Goal: Task Accomplishment & Management: Complete application form

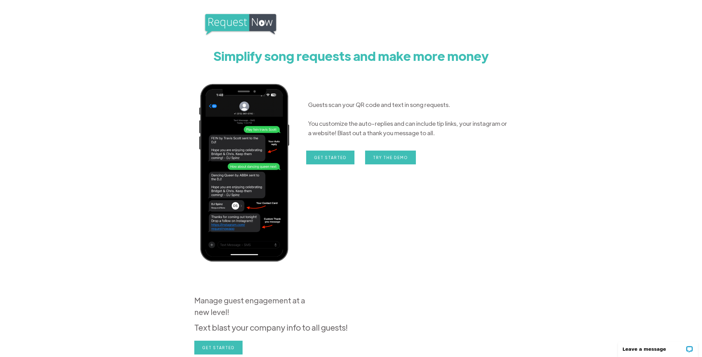
click at [519, 68] on section "Simplify song requests and make more money Guests scan your QR code and text in…" at bounding box center [351, 228] width 702 height 456
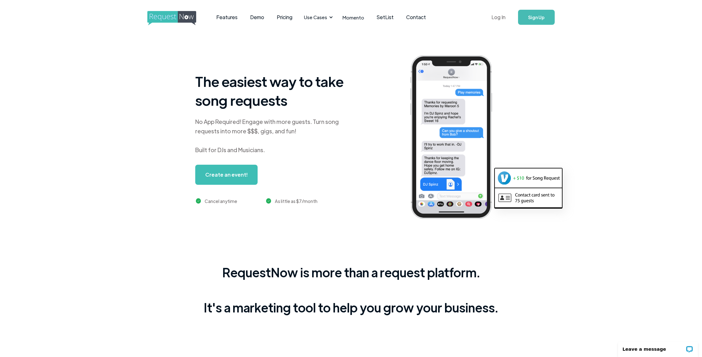
click at [499, 18] on link "Log In" at bounding box center [498, 17] width 27 height 22
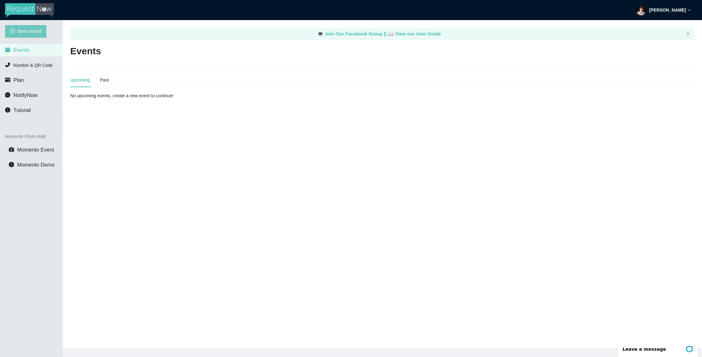
click at [26, 32] on span "New event" at bounding box center [30, 31] width 24 height 8
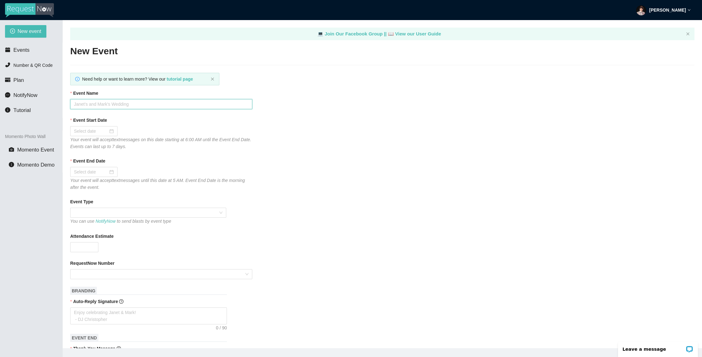
click at [124, 103] on input "Event Name" at bounding box center [161, 104] width 182 height 10
type input "Cleaar Falls HoCo 25"
click at [108, 132] on div at bounding box center [94, 131] width 40 height 7
type input "[DATE]"
click at [137, 196] on div "26" at bounding box center [136, 196] width 8 height 8
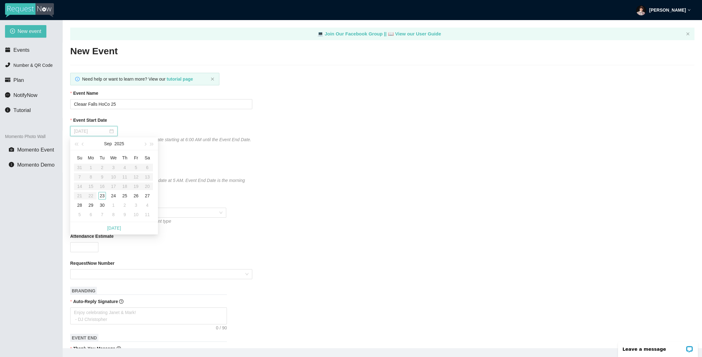
type input "[DATE]"
click at [113, 213] on span at bounding box center [148, 212] width 149 height 9
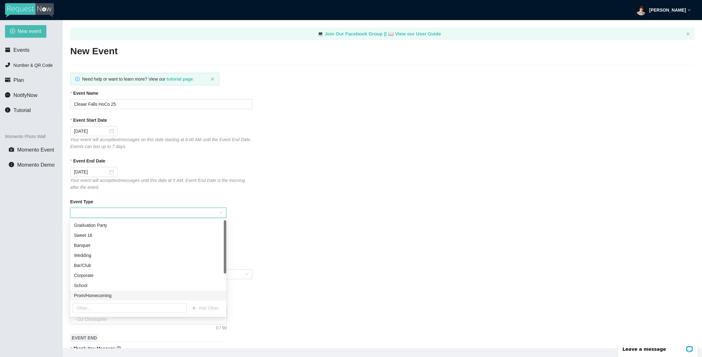
click at [146, 295] on div "Prom/Homecoming" at bounding box center [148, 295] width 149 height 7
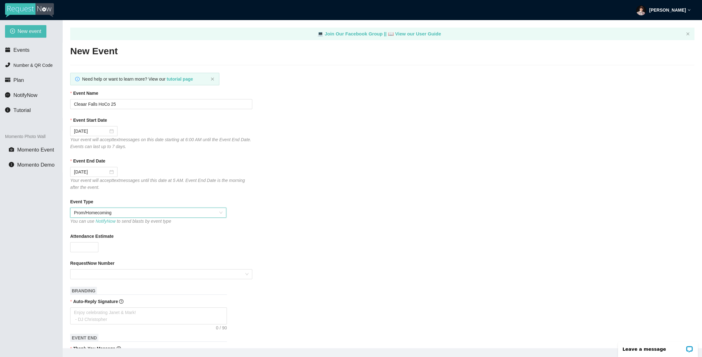
click at [307, 257] on form "Event Name [GEOGRAPHIC_DATA] HoCo 25 Event Start Date [DATE] Your event will ac…" at bounding box center [382, 362] width 625 height 545
click at [86, 248] on input "Attendance Estimate" at bounding box center [85, 246] width 28 height 9
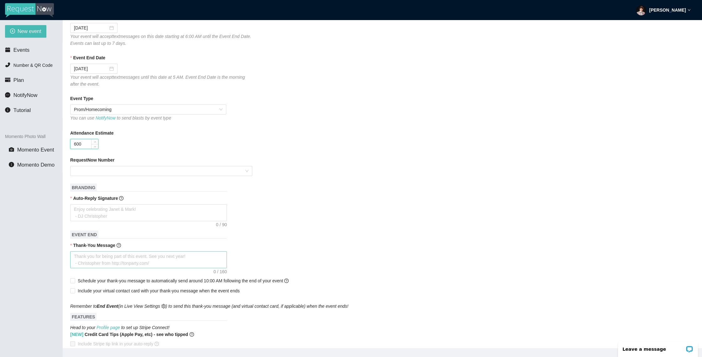
scroll to position [111, 0]
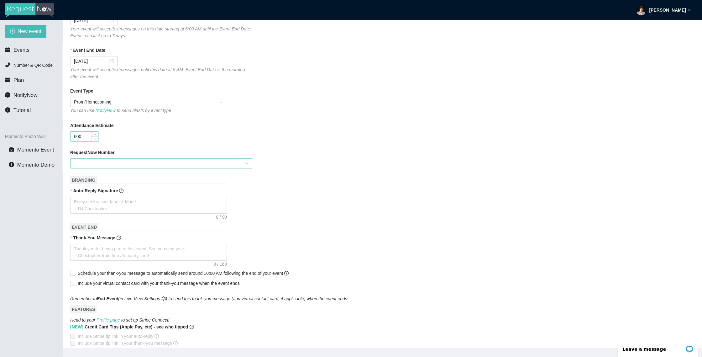
type input "600"
click at [150, 162] on input "RequestNow Number" at bounding box center [159, 163] width 170 height 9
click at [155, 176] on div "#1 Taylored Entertainment - (281) 318-5197" at bounding box center [161, 175] width 175 height 7
click at [140, 204] on textarea "Auto-Reply Signature" at bounding box center [148, 205] width 157 height 17
type textarea "T"
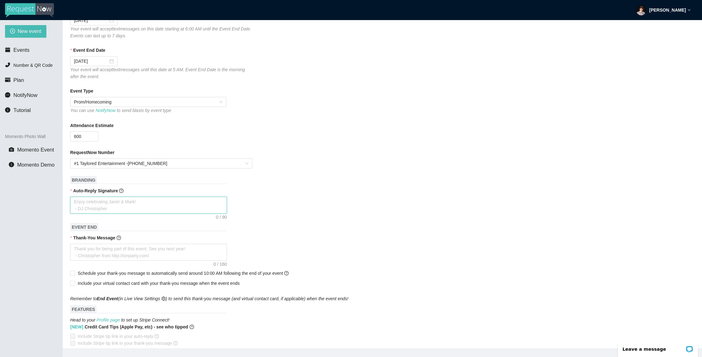
type textarea "T"
type textarea "Th"
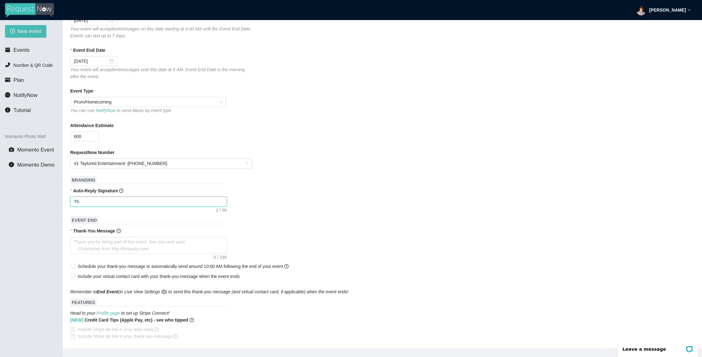
type textarea "Tha"
type textarea "Than"
type textarea "Thank"
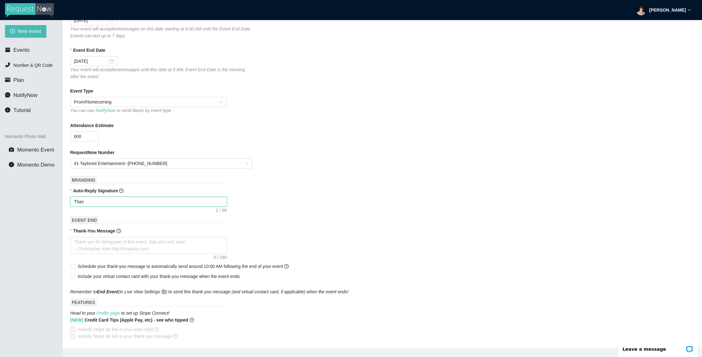
type textarea "Thank"
type textarea "Thanks"
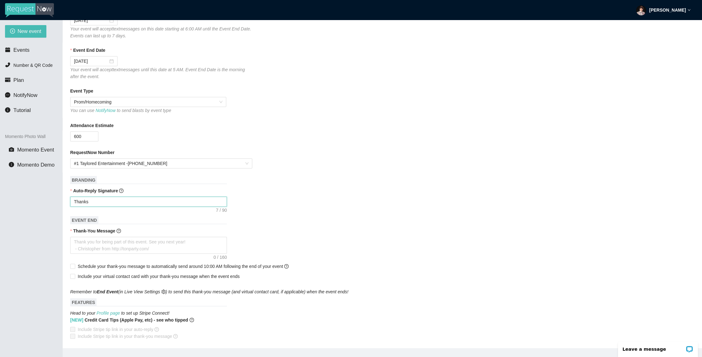
type textarea "Thanks f"
type textarea "Thanks fo"
type textarea "Thanks for"
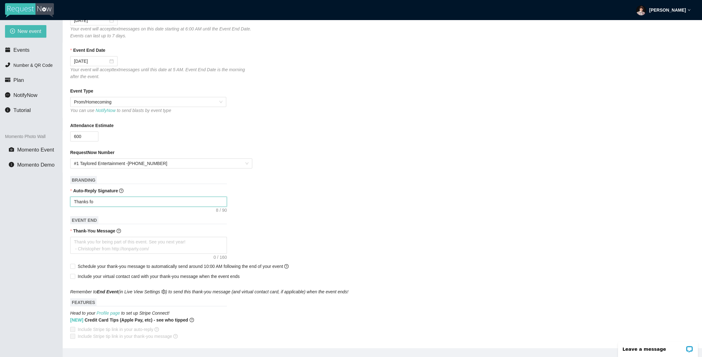
type textarea "Thanks for"
type textarea "Thanks for y"
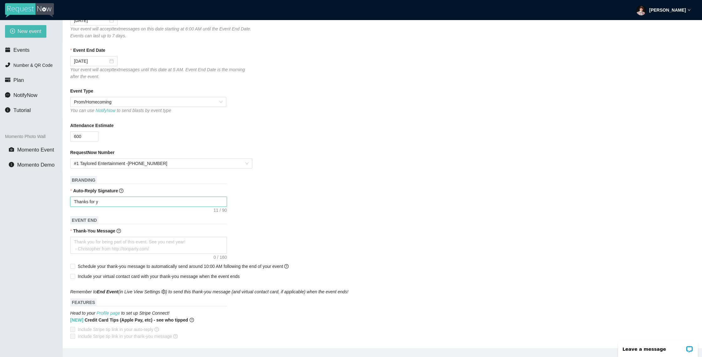
type textarea "Thanks for yo"
type textarea "Thanks for you"
type textarea "Thanks for your"
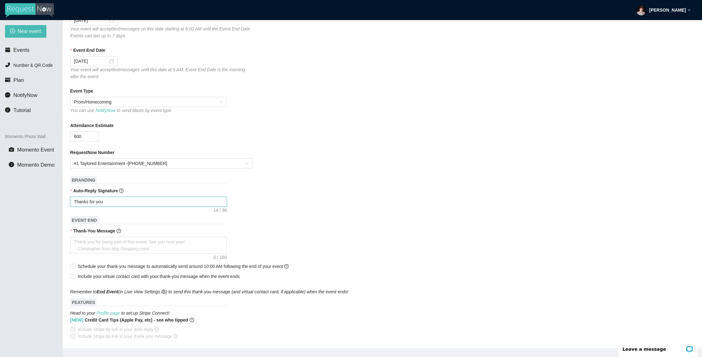
type textarea "Thanks for your"
type textarea "Thanks for your s"
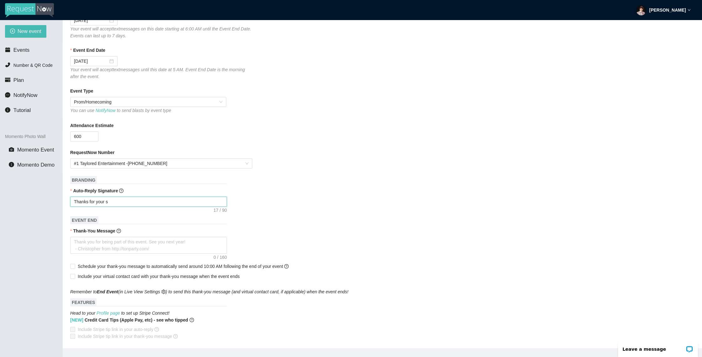
type textarea "Thanks for your su"
type textarea "Thanks for your sug"
type textarea "Thanks for your sugg"
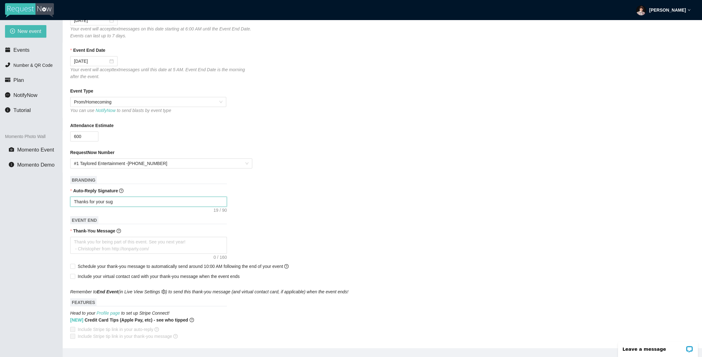
type textarea "Thanks for your sugg"
type textarea "Thanks for your sugge"
type textarea "Thanks for your sugges"
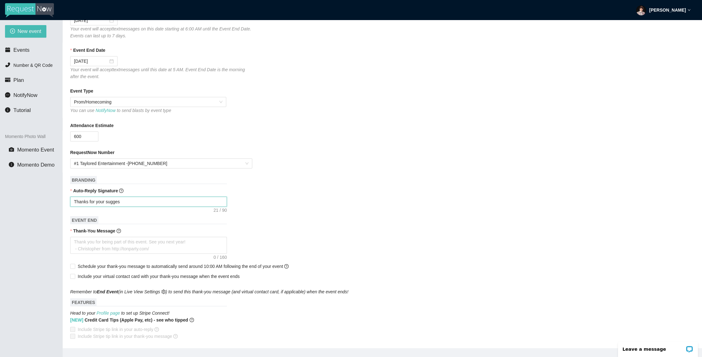
type textarea "Thanks for your suggest"
type textarea "Thanks for your suggesti"
type textarea "Thanks for your suggestio"
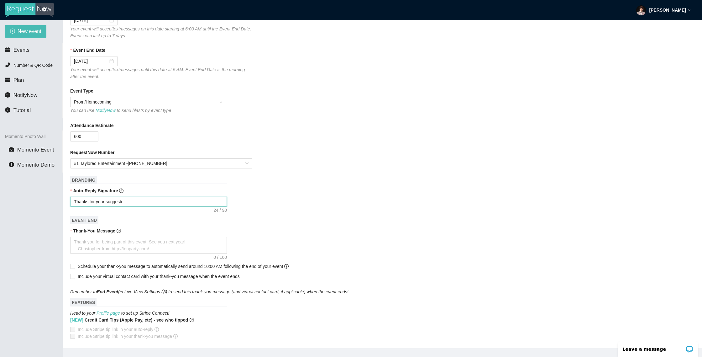
type textarea "Thanks for your suggestio"
type textarea "Thanks for your suggestion"
type textarea "Thanks for your suggestion!"
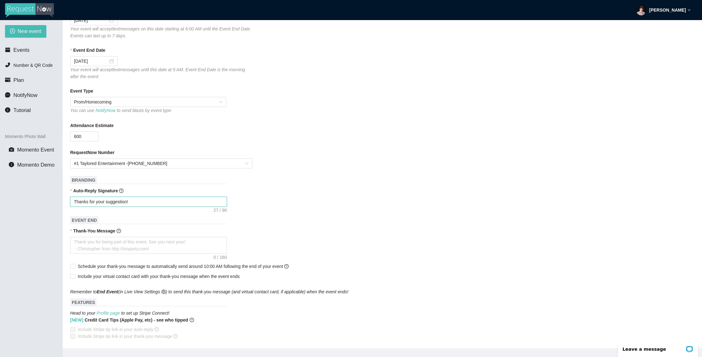
type textarea "Thanks for your suggestion!"
type textarea "Thanks for your suggestion! I"
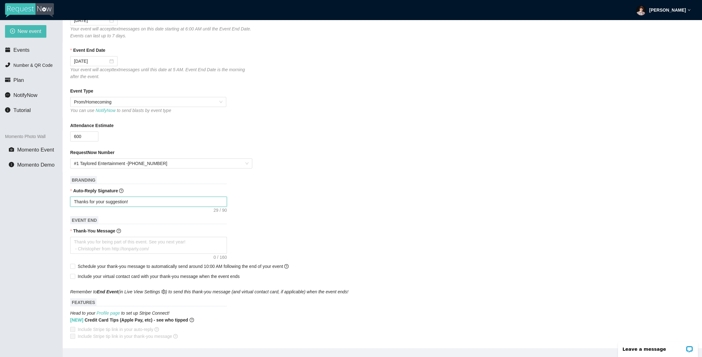
type textarea "Thanks for your suggestion! I"
type textarea "Thanks for your suggestion! I'"
type textarea "Thanks for your suggestion! I'l"
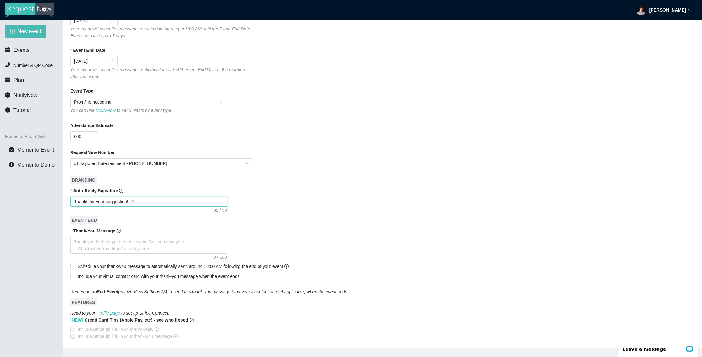
type textarea "Thanks for your suggestion! I'll"
type textarea "Thanks for your suggestion! I'll t"
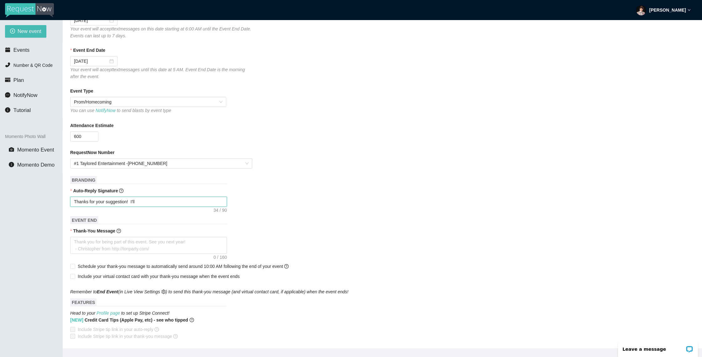
type textarea "Thanks for your suggestion! I'll t"
type textarea "Thanks for your suggestion! I'll tr"
type textarea "Thanks for your suggestion! I'll try"
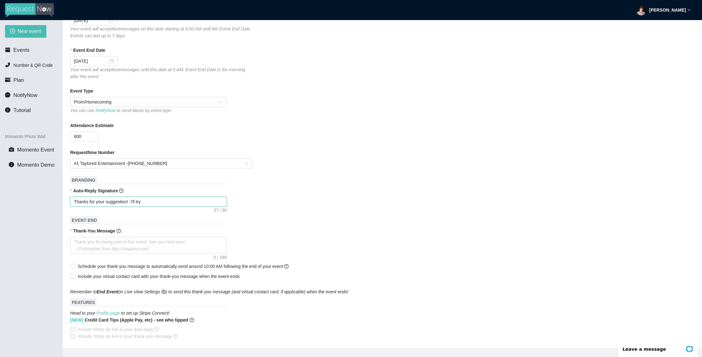
type textarea "Thanks for your suggestion! I'll try"
type textarea "Thanks for your suggestion! I'll try t"
type textarea "Thanks for your suggestion! I'll try to"
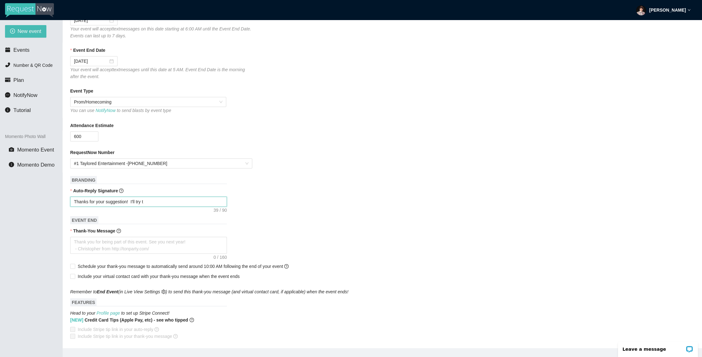
type textarea "Thanks for your suggestion! I'll try to"
type textarea "Thanks for your suggestion! I'll try to w"
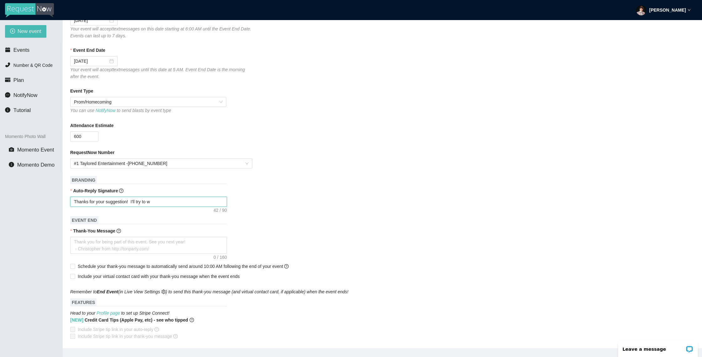
type textarea "Thanks for your suggestion! I'll try to wo"
type textarea "Thanks for your suggestion! I'll try to wor"
type textarea "Thanks for your suggestion! I'll try to work"
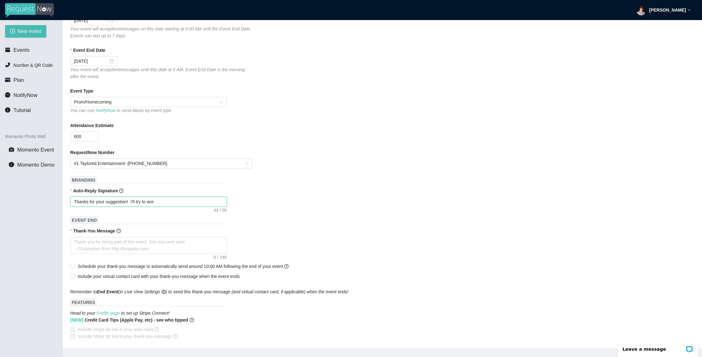
type textarea "Thanks for your suggestion! I'll try to work"
type textarea "Thanks for your suggestion! I'll try to work i"
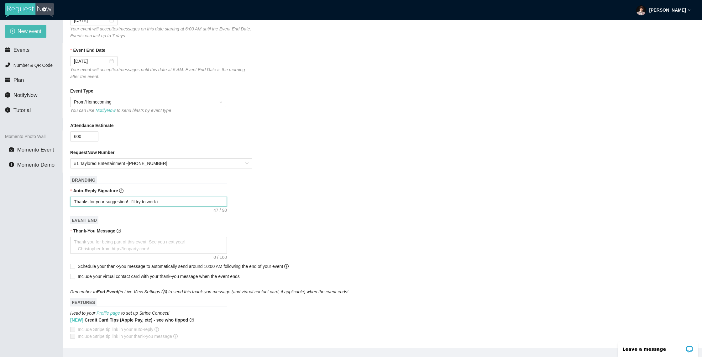
type textarea "Thanks for your suggestion! I'll try to work it"
type textarea "Thanks for your suggestion! I'll try to work it i"
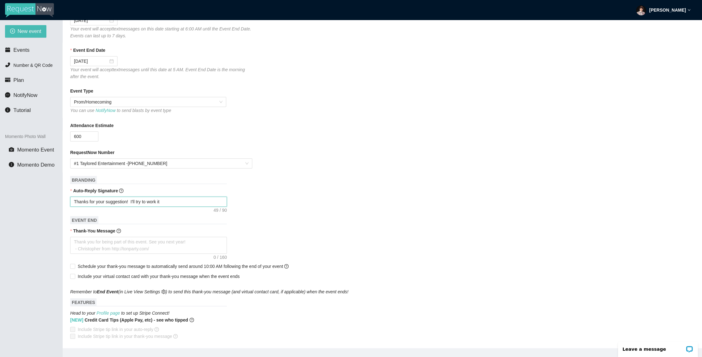
type textarea "Thanks for your suggestion! I'll try to work it i"
type textarea "Thanks for your suggestion! I'll try to work it in"
type textarea "Thanks for your suggestion! I'll try to work it in!"
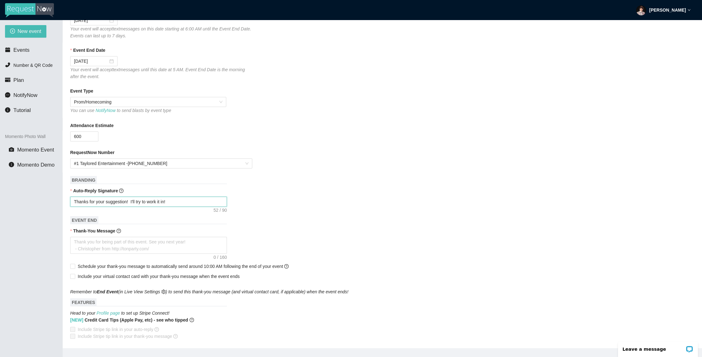
type textarea "Thanks for your suggestion! I'll try to work it in!"
type textarea "Thanks for your suggestion! I'll try to work it in! -"
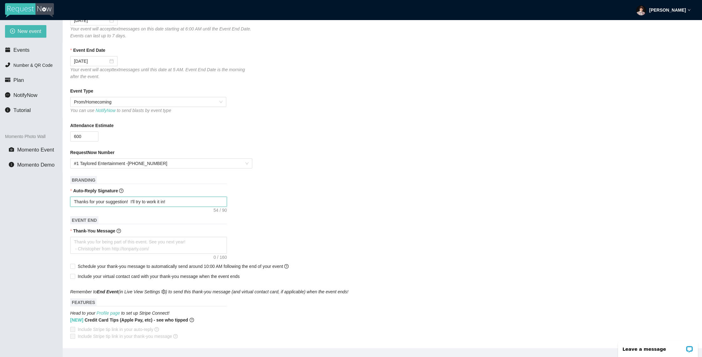
type textarea "Thanks for your suggestion! I'll try to work it in! -"
type textarea "Thanks for your suggestion! I'll try to work it in! -D"
type textarea "Thanks for your suggestion! I'll try to work it in! -DJ"
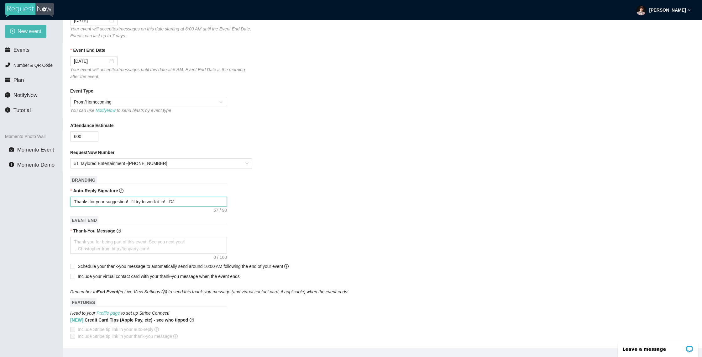
type textarea "Thanks for your suggestion! I'll try to work it in! -DJ"
type textarea "Thanks for your suggestion! I'll try to work it in! -DJ O"
type textarea "Thanks for your suggestion! I'll try to work it in! -DJ Ol"
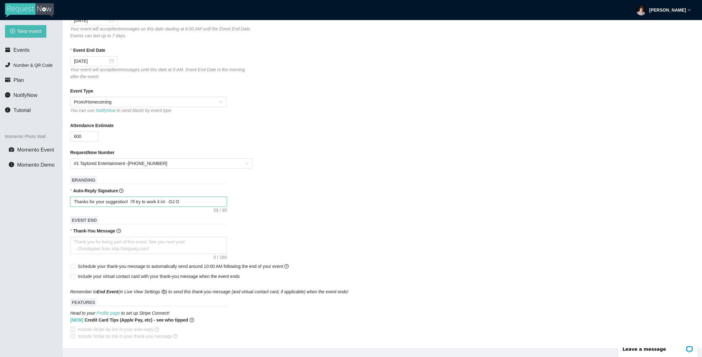
type textarea "Thanks for your suggestion! I'll try to work it in! -DJ Ol"
type textarea "Thanks for your suggestion! I'll try to work it in! -DJ Oly"
type textarea "Thanks for your suggestion! I'll try to work it in! -DJ Olyn"
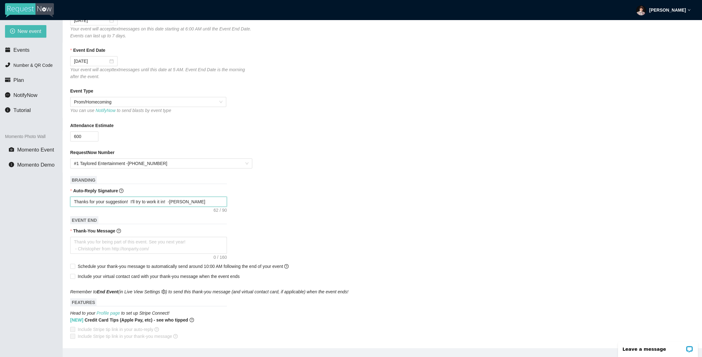
type textarea "Thanks for your suggestion! I'll try to work it in! -DJ Olyn"
type textarea "Thanks for your suggestion! I'll try to work it in! -DJ Olyn D"
click at [141, 247] on textarea "Thank-You Message" at bounding box center [148, 245] width 157 height 17
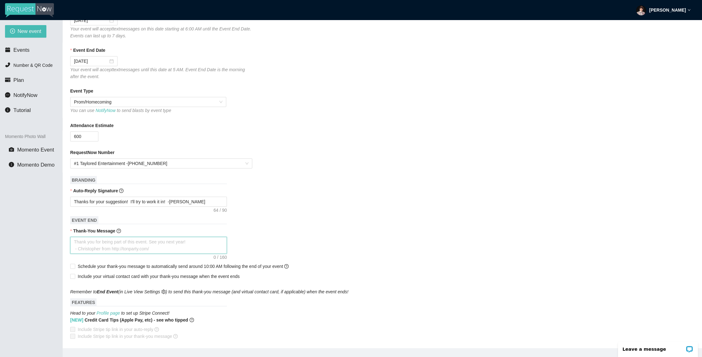
scroll to position [111, 0]
click at [145, 246] on textarea "Thank-You Message" at bounding box center [148, 244] width 157 height 17
drag, startPoint x: 145, startPoint y: 251, endPoint x: 140, endPoint y: 247, distance: 6.0
click at [145, 251] on textarea "Thank-You Message" at bounding box center [148, 244] width 157 height 17
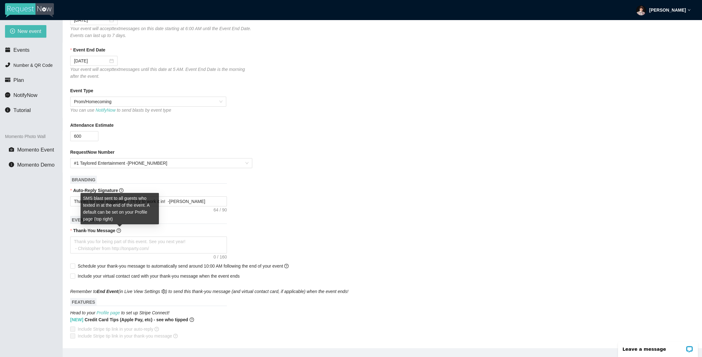
click at [119, 231] on icon "question-circle" at bounding box center [119, 230] width 2 height 3
click at [120, 236] on textarea "Thank-You Message" at bounding box center [148, 244] width 157 height 17
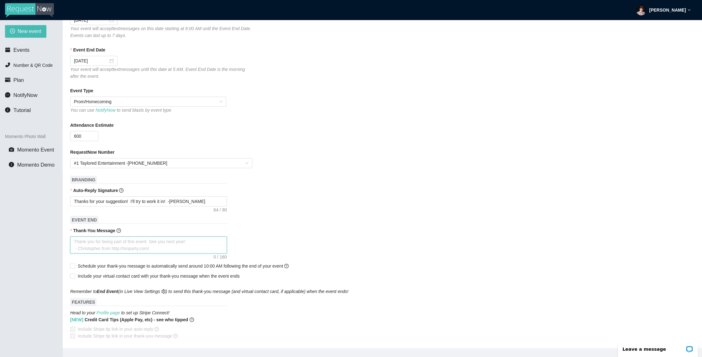
click at [131, 249] on textarea "Thank-You Message" at bounding box center [148, 244] width 157 height 17
type textarea "T"
type textarea "Th"
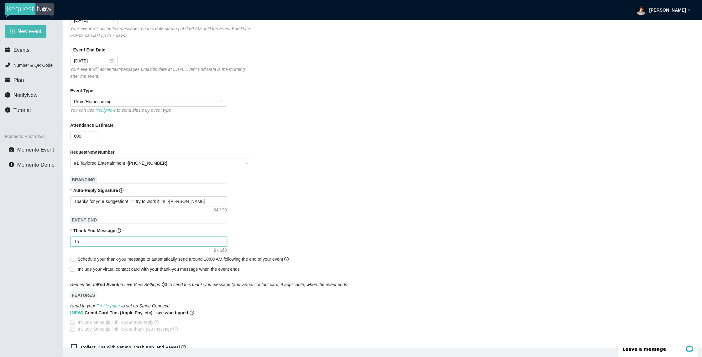
type textarea "Tha"
type textarea "Than"
type textarea "Thank"
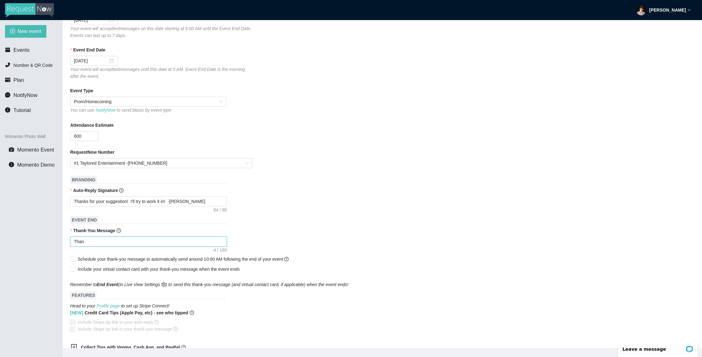
type textarea "Thank"
type textarea "Thanks"
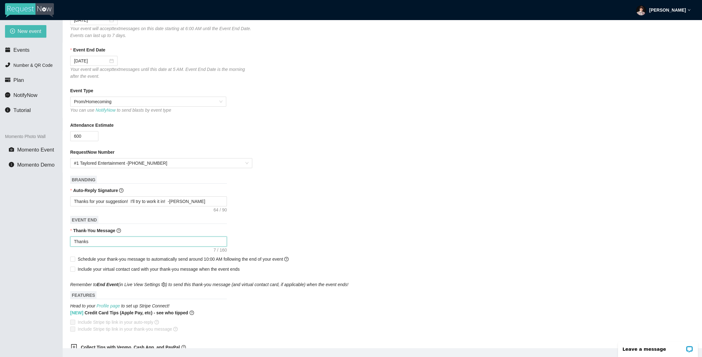
type textarea "Thanks f"
type textarea "Thanks fo"
type textarea "Thanks for"
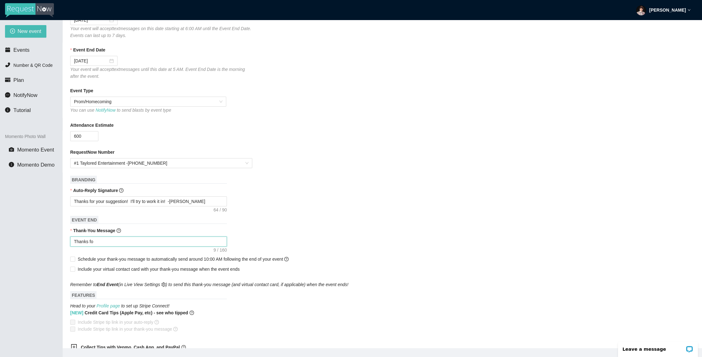
type textarea "Thanks for"
type textarea "Thanks for h"
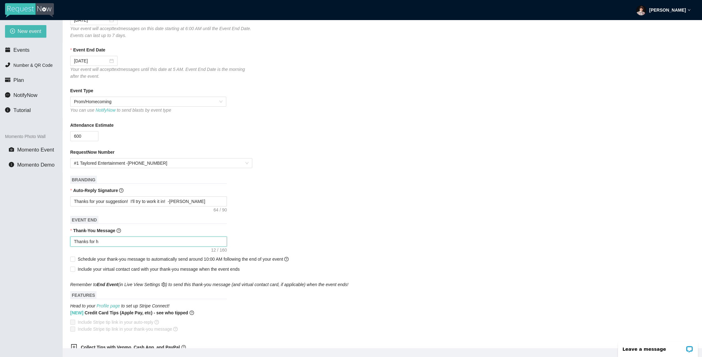
type textarea "Thanks for he"
type textarea "Thanks for hel"
type textarea "Thanks for help"
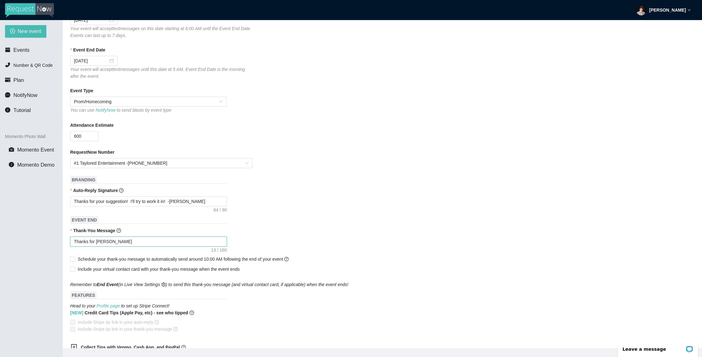
type textarea "Thanks for help"
type textarea "Thanks for helpi"
type textarea "Thanks for helpin"
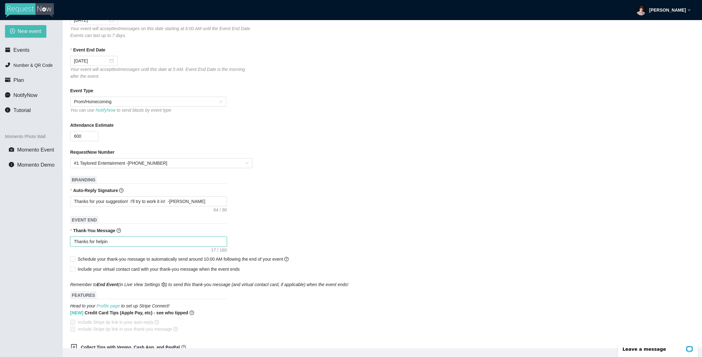
type textarea "Thanks for helping"
type textarea "Thanks for helping m"
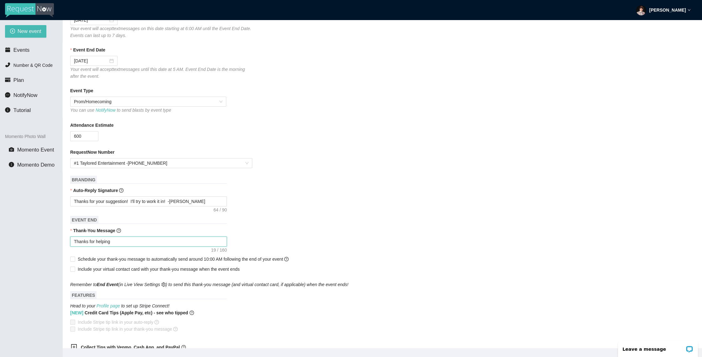
type textarea "Thanks for helping m"
type textarea "Thanks for helping ma"
type textarea "Thanks for helping mak"
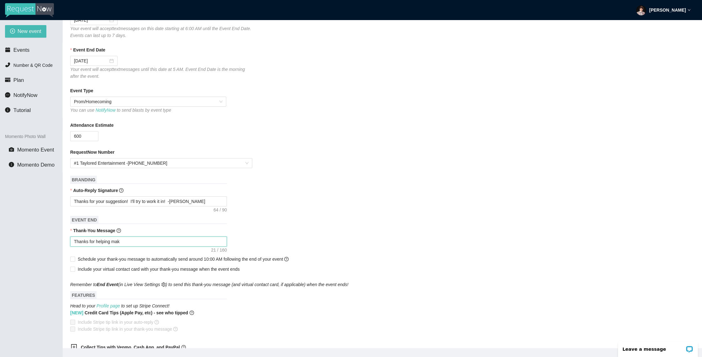
type textarea "Thanks for helping make"
type textarea "Thanks for helping make H"
type textarea "Thanks for helping make Ho"
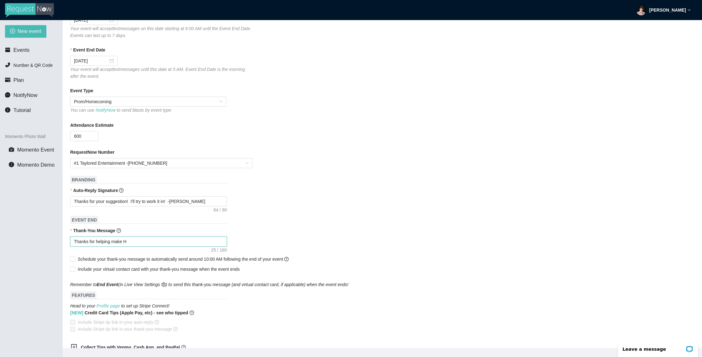
type textarea "Thanks for helping make Ho"
type textarea "Thanks for helping make HoC"
type textarea "Thanks for helping make HoCo"
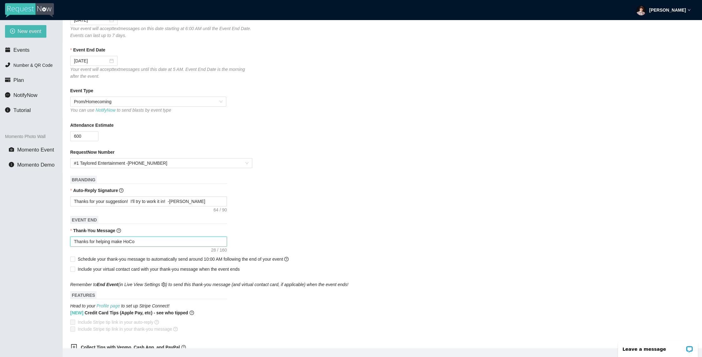
type textarea "Thanks for helping make HoCo"
type textarea "Thanks for helping make HoCo g"
type textarea "Thanks for helping make HoCo gr"
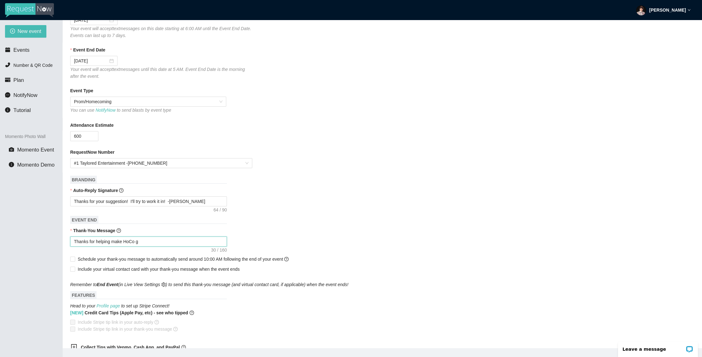
type textarea "Thanks for helping make HoCo gr"
type textarea "Thanks for helping make HoCo gre"
type textarea "Thanks for helping make HoCo grea"
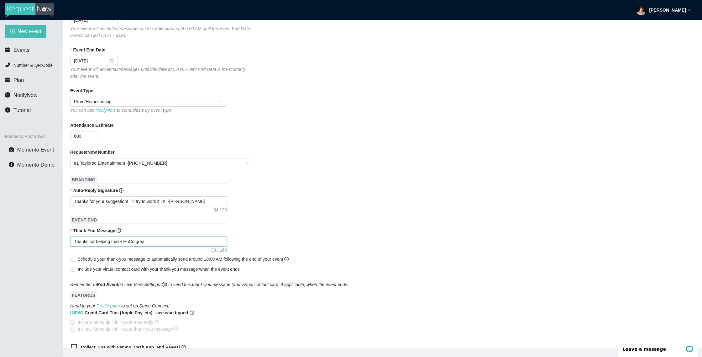
type textarea "Thanks for helping make HoCo great"
type textarea "Thanks for helping make HoCo great!"
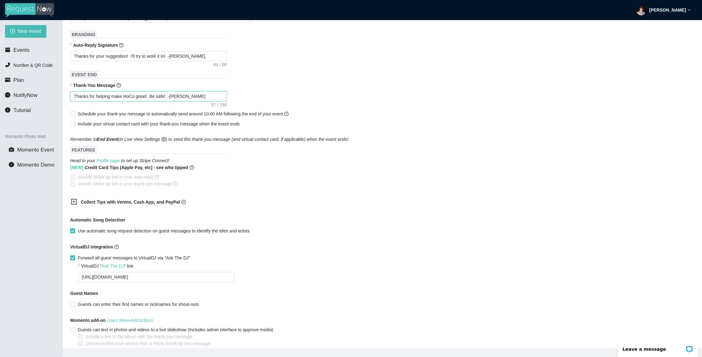
scroll to position [288, 0]
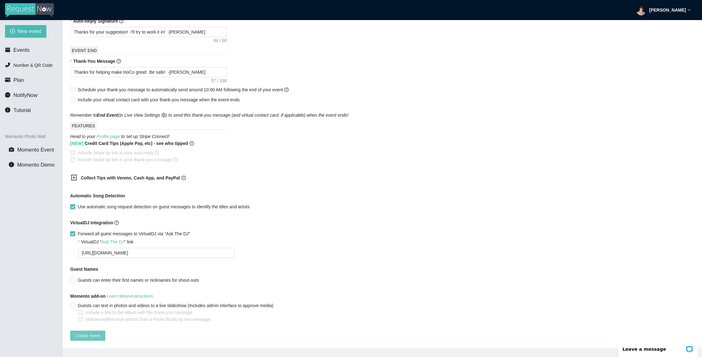
click at [88, 332] on span "Create event" at bounding box center [87, 335] width 25 height 7
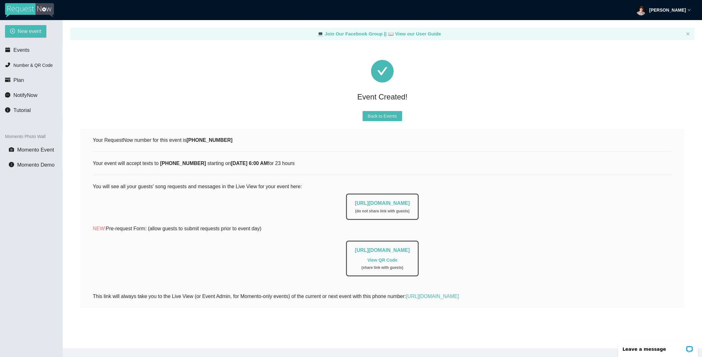
scroll to position [0, 0]
drag, startPoint x: 432, startPoint y: 204, endPoint x: 402, endPoint y: 212, distance: 31.1
click at [346, 205] on div "https://app.requestnow.io/live/rqlgxne ( do not share link with guests )" at bounding box center [382, 206] width 72 height 26
click at [617, 236] on div "You will see all your guests' song requests and messages in the Live View for y…" at bounding box center [382, 233] width 579 height 102
drag, startPoint x: 488, startPoint y: 250, endPoint x: 328, endPoint y: 263, distance: 160.1
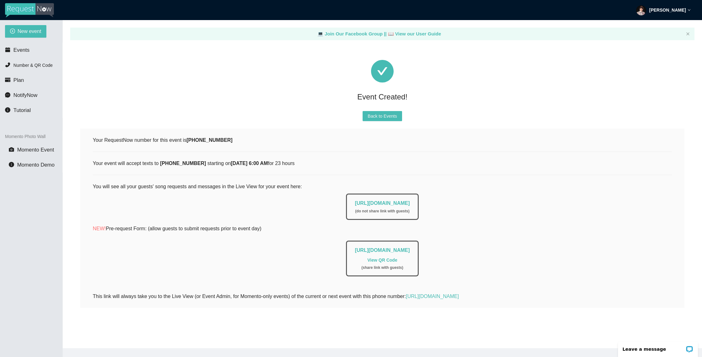
click at [346, 252] on div "https://app.requestnow.io/add-requests/2ec226c6-8a7d-4e1d-8d62-fa80dfdeb537 Vie…" at bounding box center [382, 258] width 72 height 36
copy link "https://app.requestnow.io/add-requests/2ec226c6-8a7d-4e1d-8d62-fa80dfdeb537"
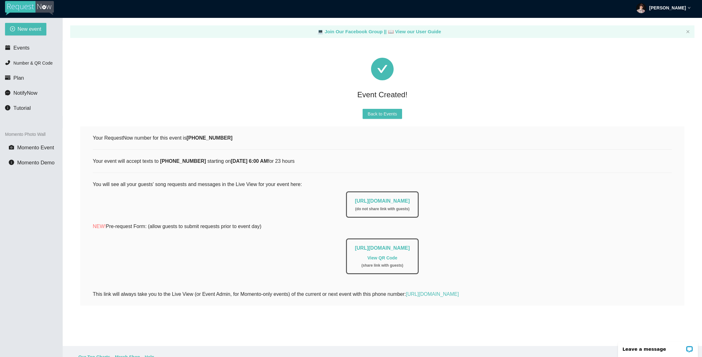
scroll to position [4, 0]
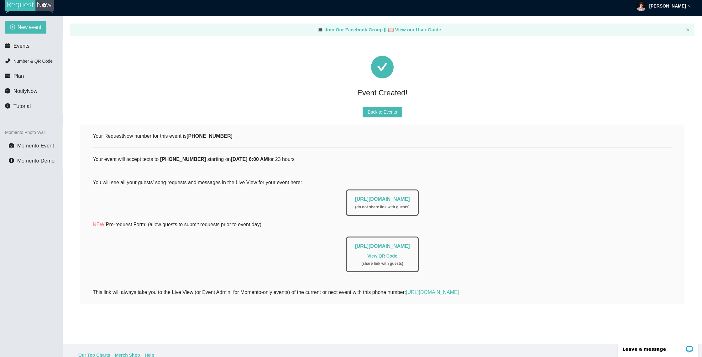
click at [385, 256] on link "View QR Code" at bounding box center [382, 255] width 30 height 5
